Goal: Information Seeking & Learning: Find specific fact

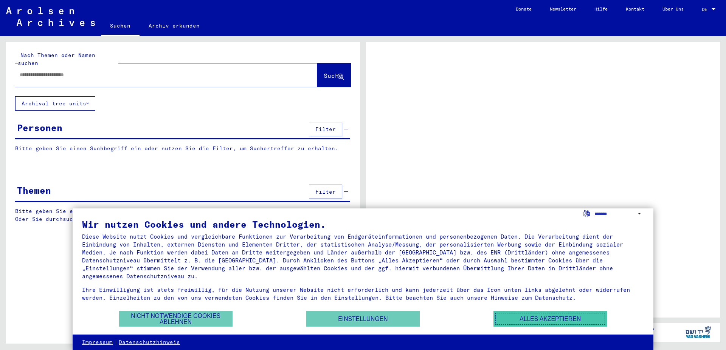
click at [542, 321] on button "Alles akzeptieren" at bounding box center [549, 318] width 113 height 15
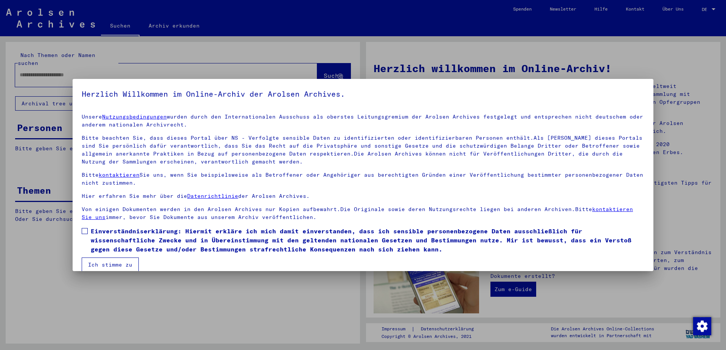
click at [86, 231] on span at bounding box center [85, 231] width 6 height 6
click at [108, 265] on button "Ich stimme zu" at bounding box center [110, 265] width 57 height 14
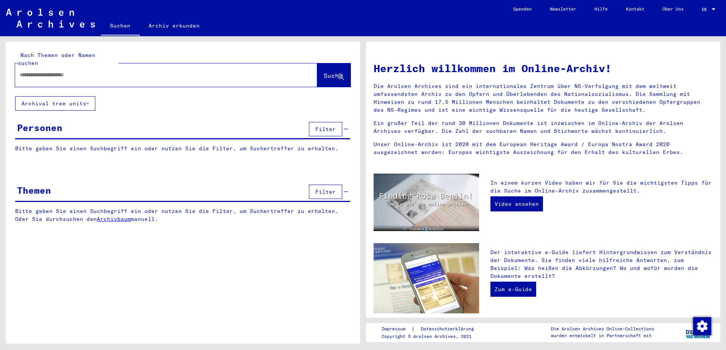
click at [28, 71] on input "text" at bounding box center [157, 75] width 275 height 8
type input "*********"
click at [329, 72] on span "Suche" at bounding box center [333, 76] width 19 height 8
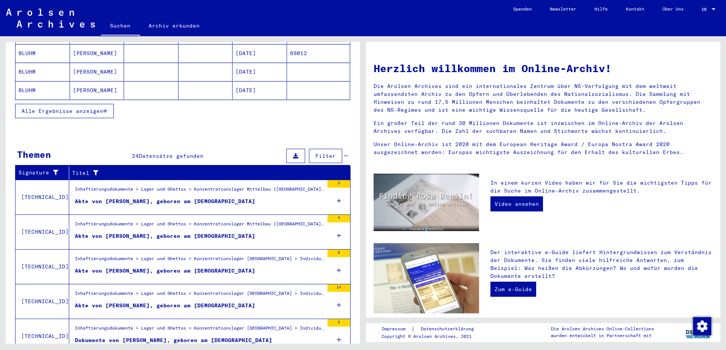
scroll to position [178, 0]
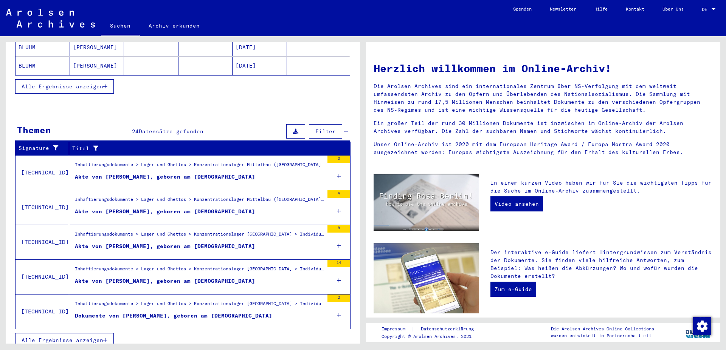
click at [146, 208] on div "Akte von [PERSON_NAME], geboren am [DEMOGRAPHIC_DATA]" at bounding box center [165, 212] width 180 height 8
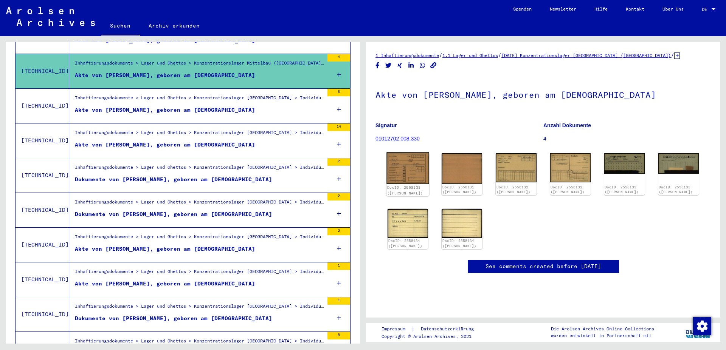
click at [402, 166] on img at bounding box center [407, 168] width 43 height 32
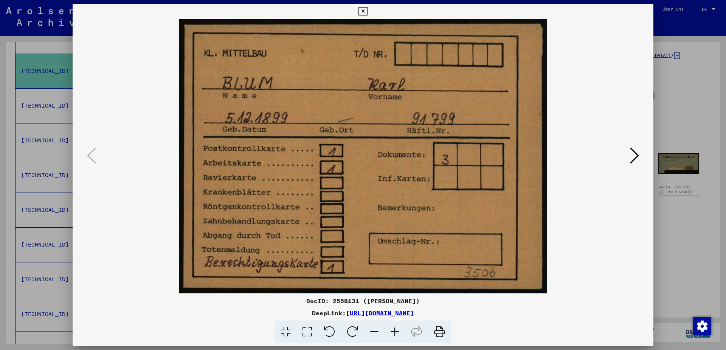
click at [633, 155] on icon at bounding box center [634, 156] width 9 height 18
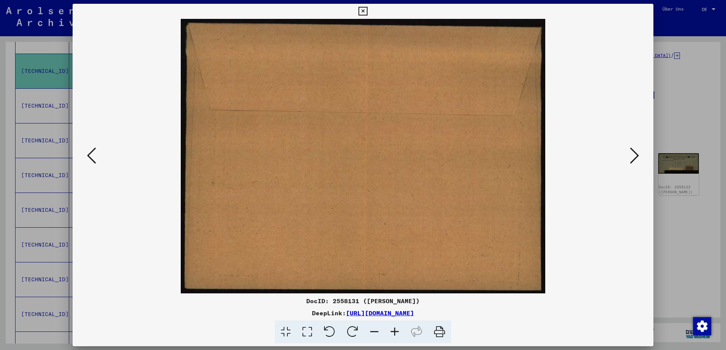
click at [367, 10] on icon at bounding box center [362, 11] width 9 height 9
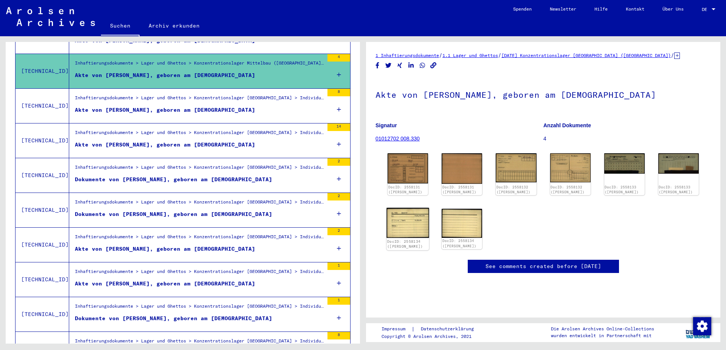
click at [410, 220] on img at bounding box center [407, 223] width 43 height 30
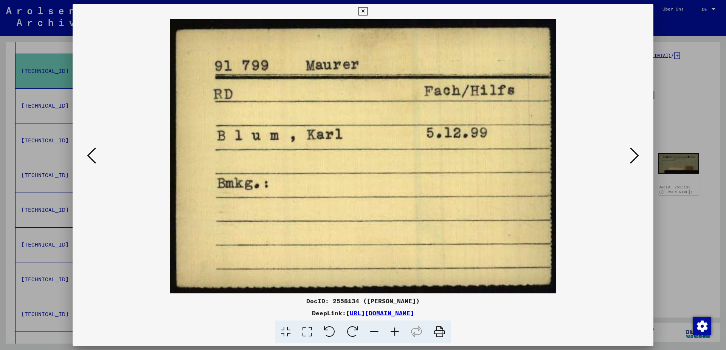
click at [367, 9] on icon at bounding box center [362, 11] width 9 height 9
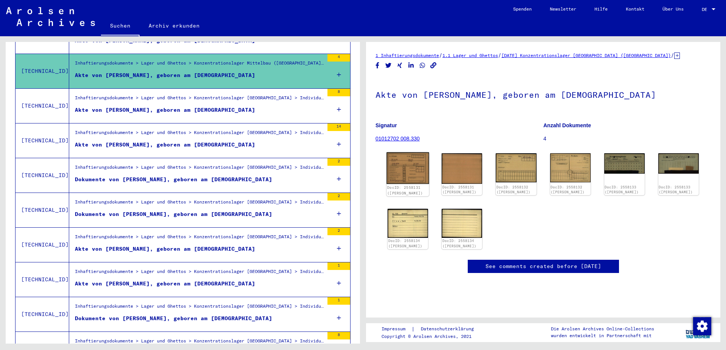
click at [412, 170] on img at bounding box center [407, 168] width 43 height 32
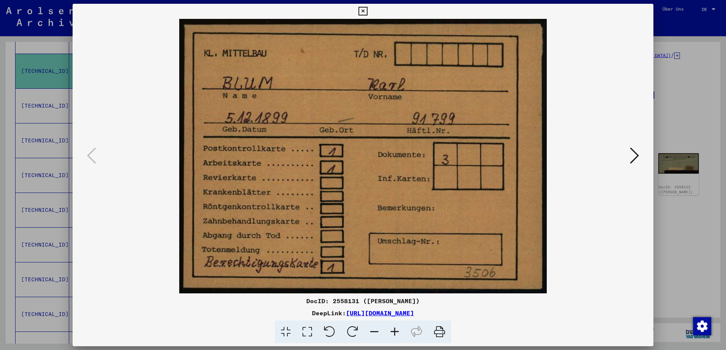
click at [346, 312] on link "[URL][DOMAIN_NAME]" at bounding box center [380, 314] width 68 height 8
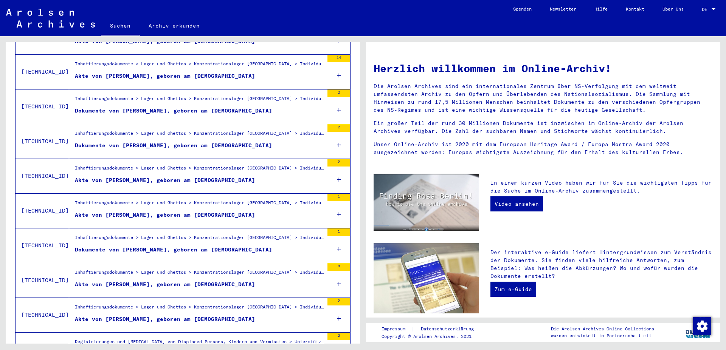
scroll to position [258, 0]
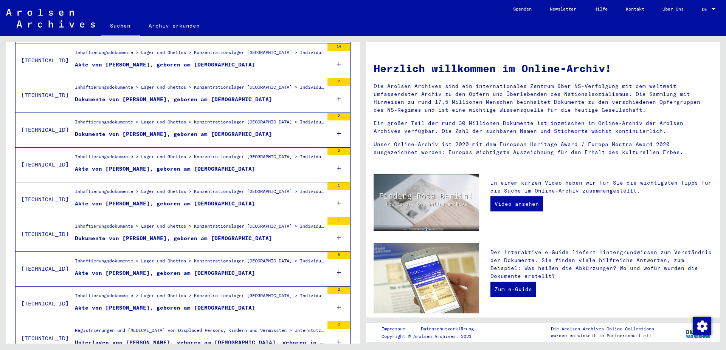
click at [173, 96] on div "Dokumente von [PERSON_NAME], geboren am [DEMOGRAPHIC_DATA]" at bounding box center [173, 100] width 197 height 8
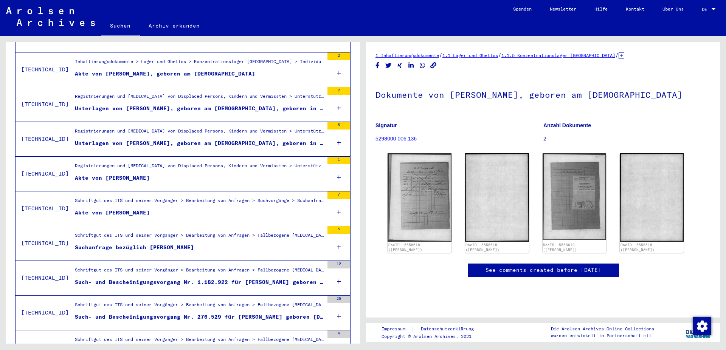
scroll to position [503, 0]
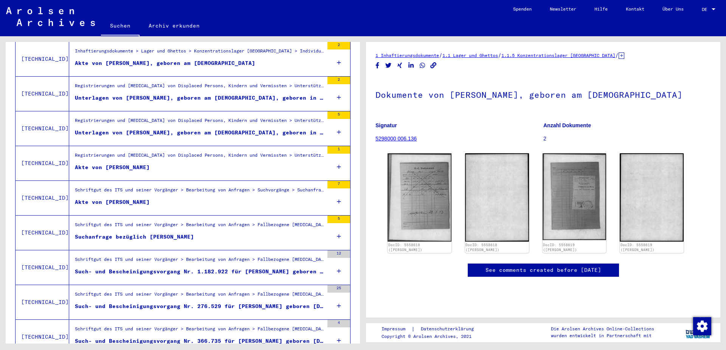
click at [107, 164] on div "Akte von [PERSON_NAME]" at bounding box center [112, 168] width 75 height 8
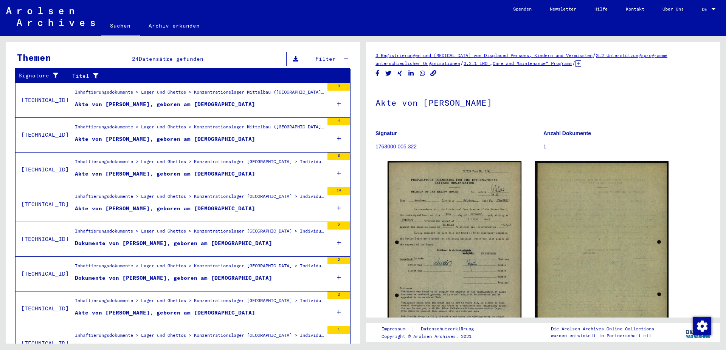
scroll to position [122, 0]
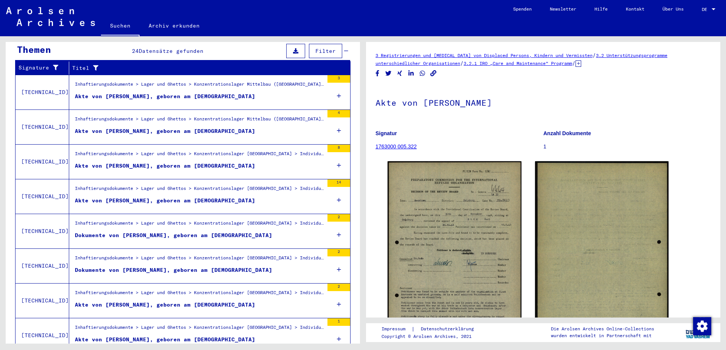
click at [171, 119] on mat-grid-tile "Inhaftierungsdokumente > Lager und Ghettos > Konzentrationslager Mittelbau ([GE…" at bounding box center [199, 121] width 249 height 11
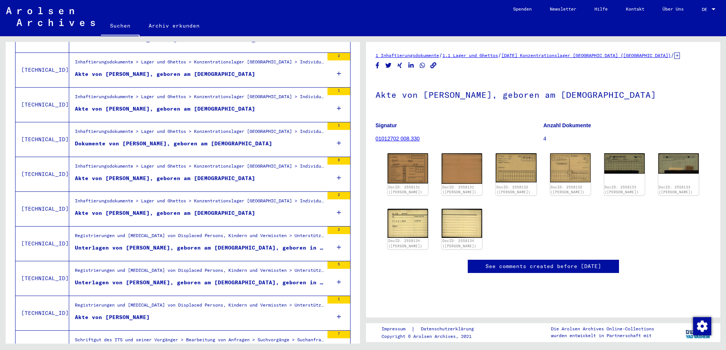
scroll to position [367, 0]
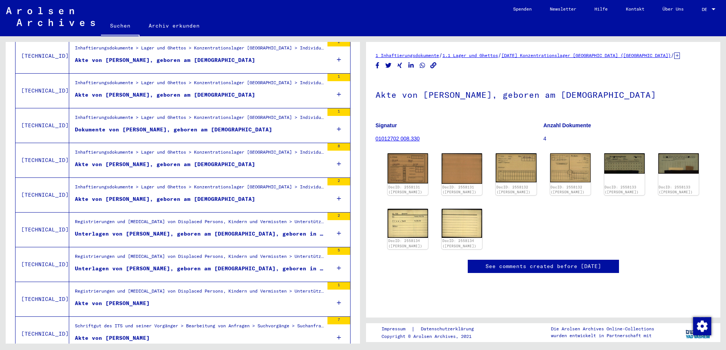
click at [169, 161] on div "Akte von [PERSON_NAME], geboren am [DEMOGRAPHIC_DATA]" at bounding box center [165, 165] width 180 height 8
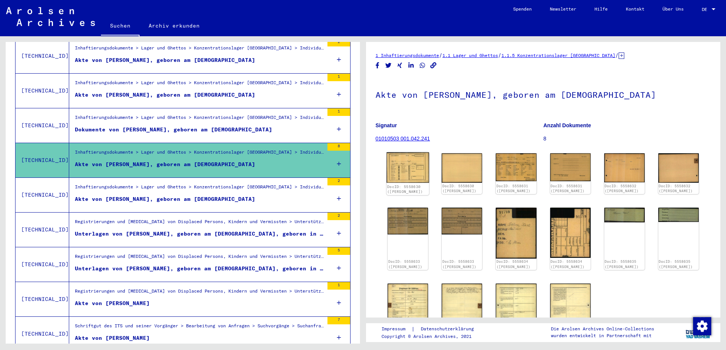
click at [411, 163] on img at bounding box center [407, 168] width 43 height 31
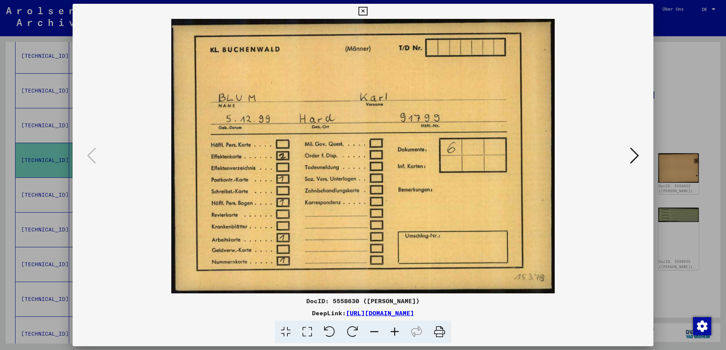
click at [635, 157] on icon at bounding box center [634, 156] width 9 height 18
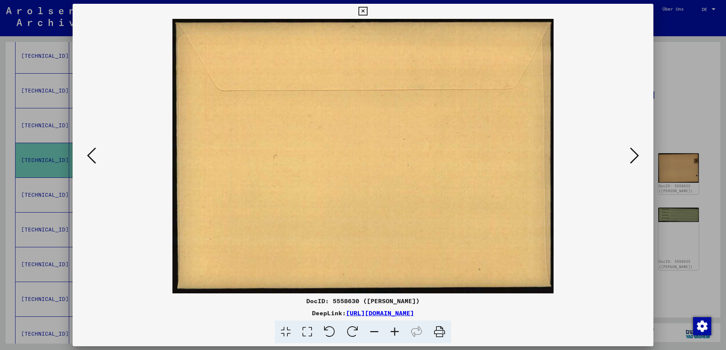
click at [635, 157] on icon at bounding box center [634, 156] width 9 height 18
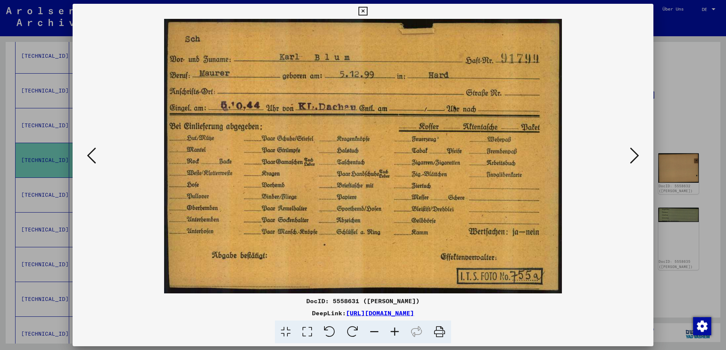
click at [635, 153] on icon at bounding box center [634, 156] width 9 height 18
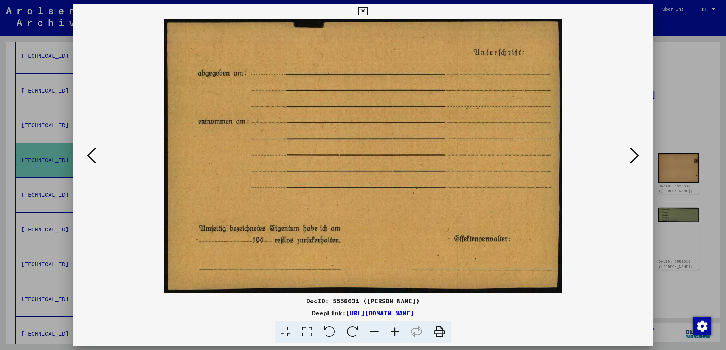
click at [635, 153] on icon at bounding box center [634, 156] width 9 height 18
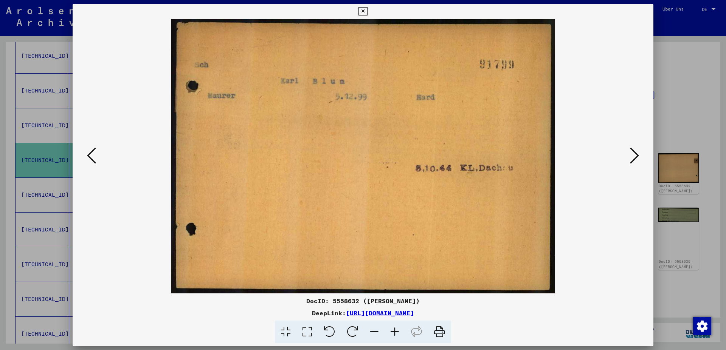
click at [635, 153] on icon at bounding box center [634, 156] width 9 height 18
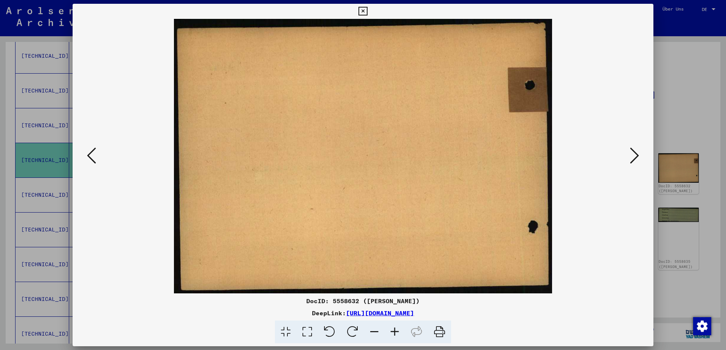
click at [635, 153] on icon at bounding box center [634, 156] width 9 height 18
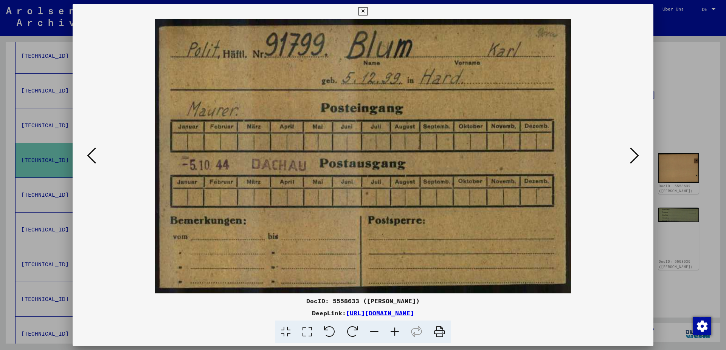
click at [636, 154] on icon at bounding box center [634, 156] width 9 height 18
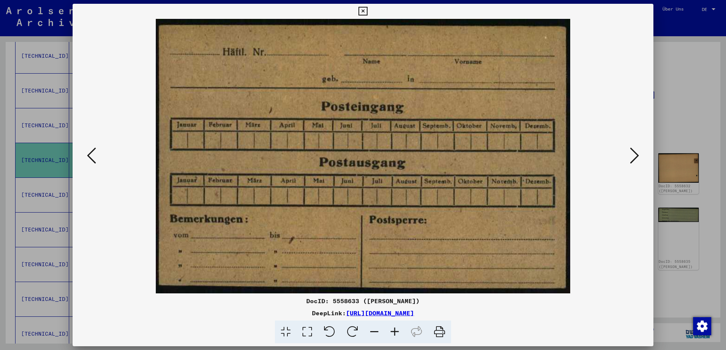
click at [635, 155] on icon at bounding box center [634, 156] width 9 height 18
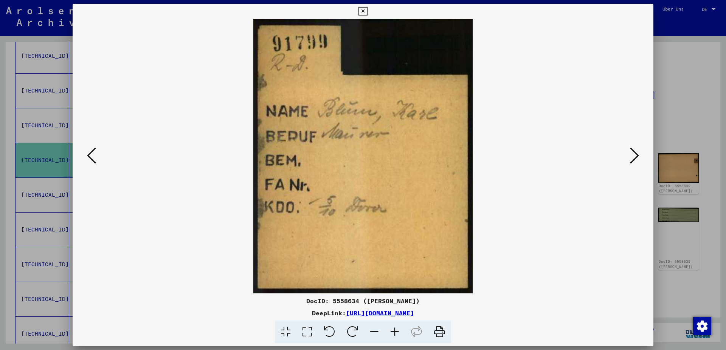
click at [635, 155] on icon at bounding box center [634, 156] width 9 height 18
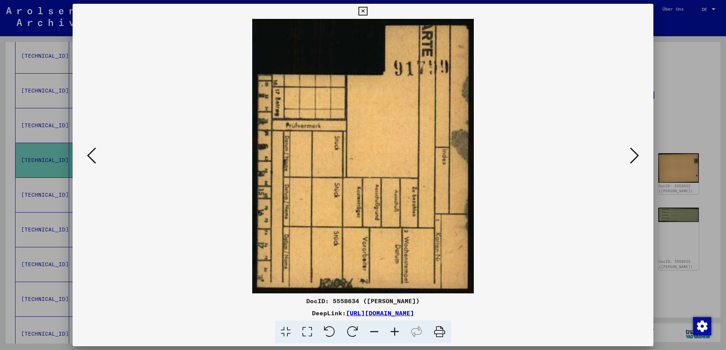
click at [635, 155] on icon at bounding box center [634, 156] width 9 height 18
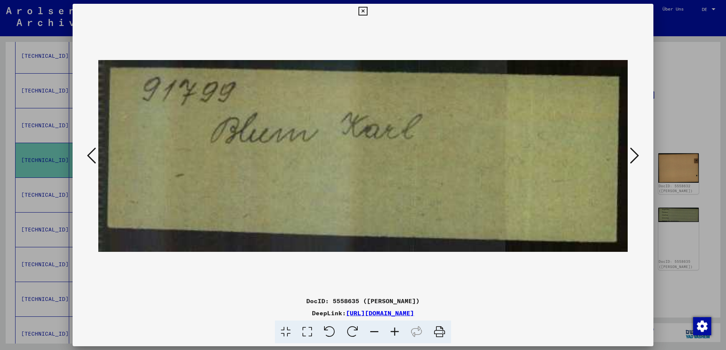
click at [635, 155] on icon at bounding box center [634, 156] width 9 height 18
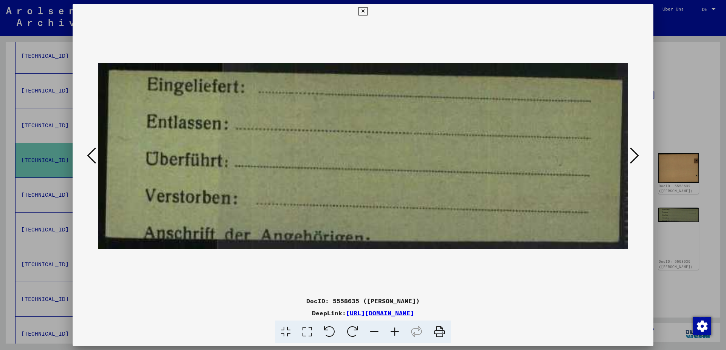
click at [635, 155] on icon at bounding box center [634, 156] width 9 height 18
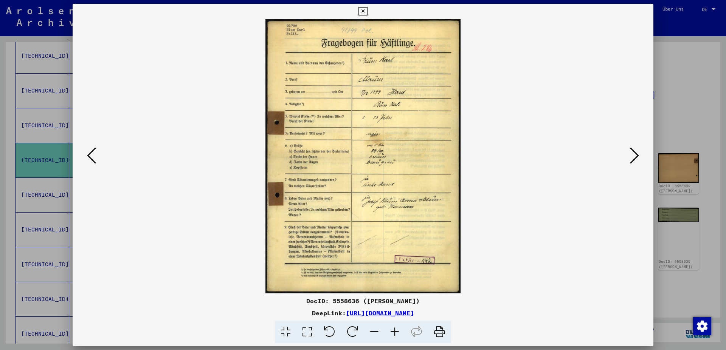
click at [633, 156] on icon at bounding box center [634, 156] width 9 height 18
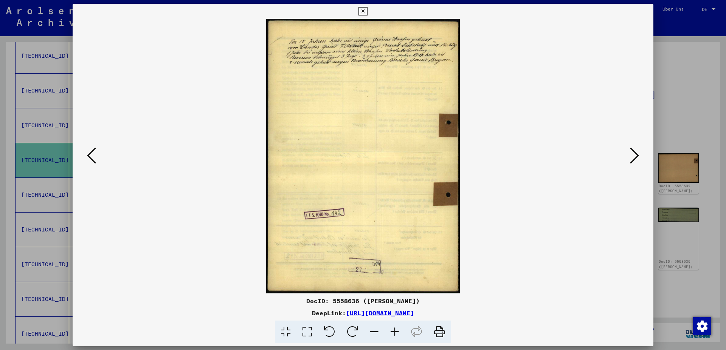
click at [633, 156] on icon at bounding box center [634, 156] width 9 height 18
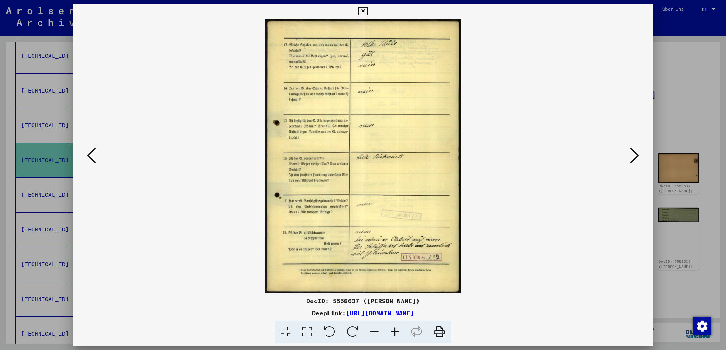
click at [633, 156] on icon at bounding box center [634, 156] width 9 height 18
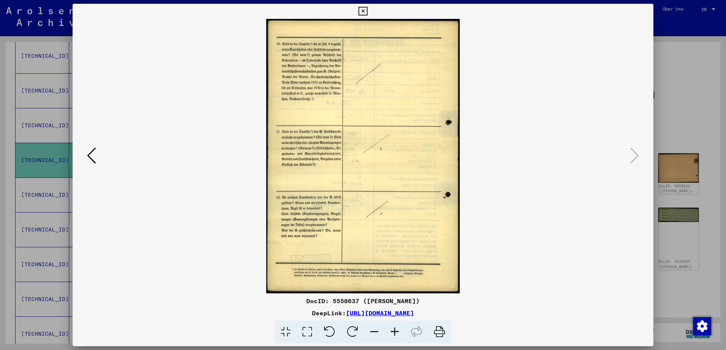
click at [88, 154] on icon at bounding box center [91, 156] width 9 height 18
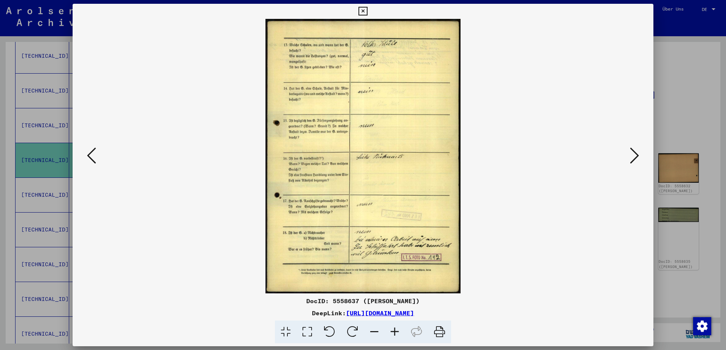
click at [88, 154] on icon at bounding box center [91, 156] width 9 height 18
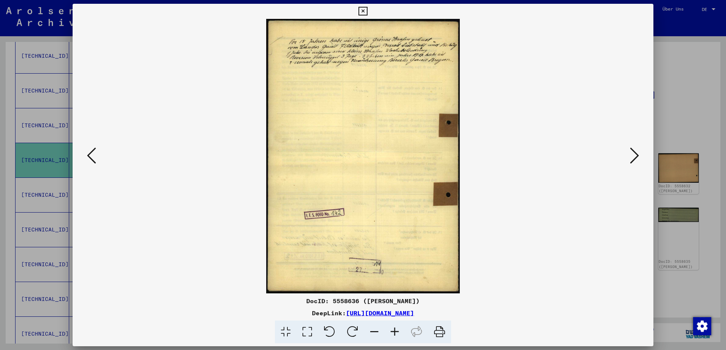
click at [88, 154] on icon at bounding box center [91, 156] width 9 height 18
